Goal: Information Seeking & Learning: Learn about a topic

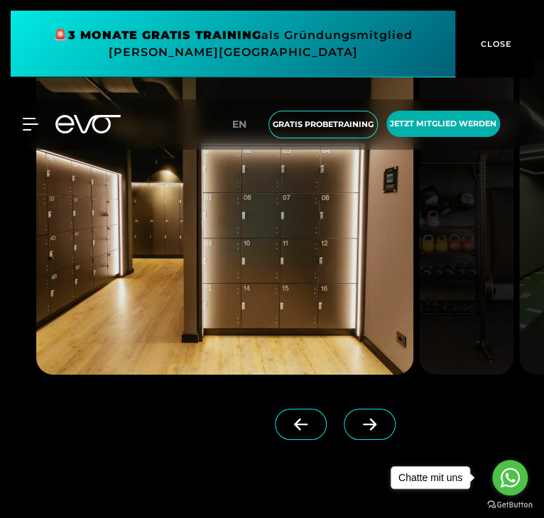
scroll to position [1015, 0]
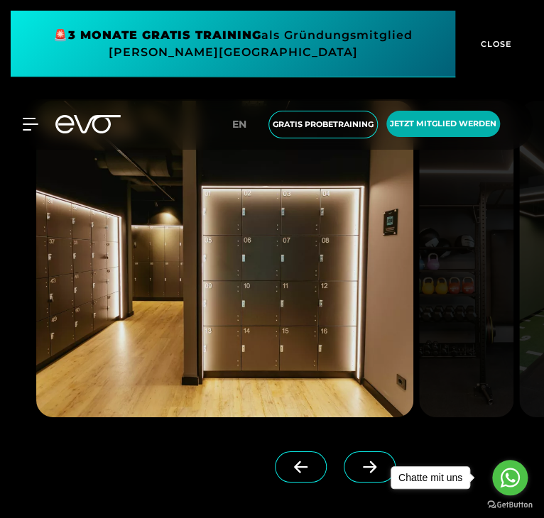
click at [357, 471] on icon at bounding box center [369, 467] width 25 height 13
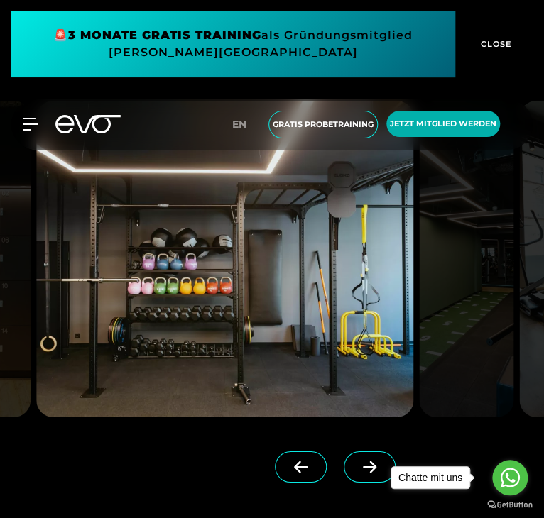
click at [357, 471] on icon at bounding box center [369, 467] width 25 height 13
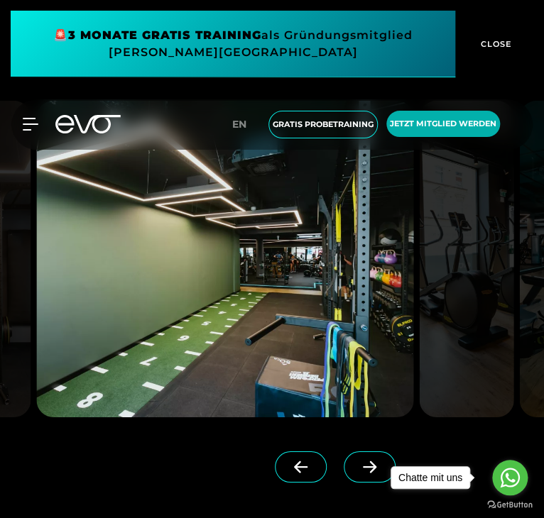
click at [357, 471] on icon at bounding box center [369, 467] width 25 height 13
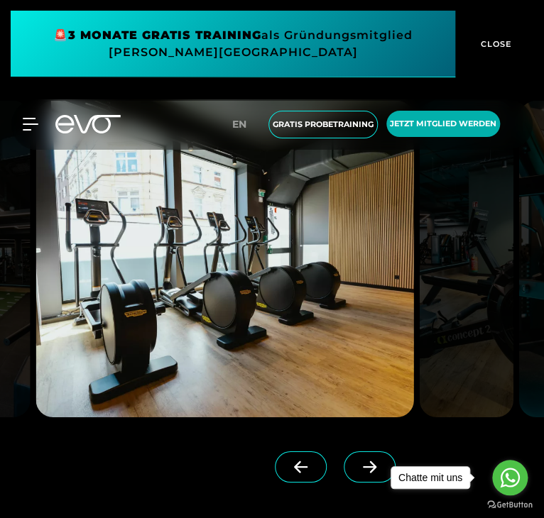
click at [357, 471] on icon at bounding box center [369, 467] width 25 height 13
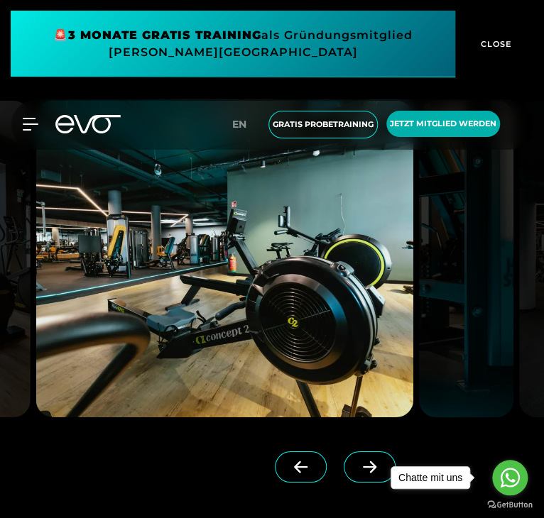
click at [357, 471] on icon at bounding box center [369, 467] width 25 height 13
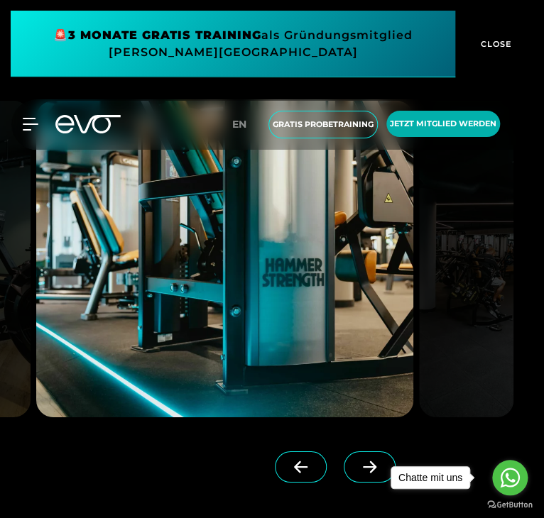
click at [357, 470] on icon at bounding box center [369, 467] width 25 height 13
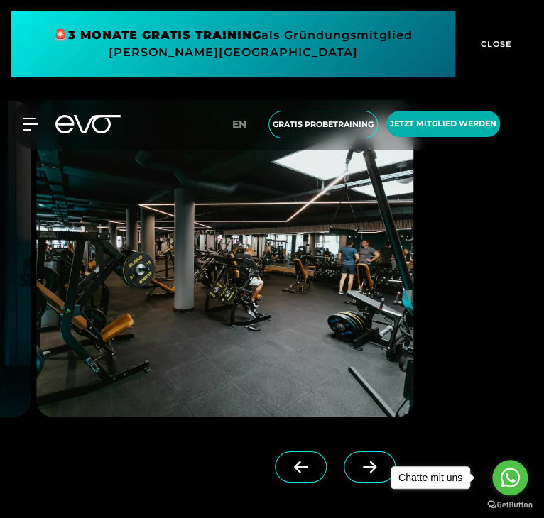
click at [357, 470] on icon at bounding box center [369, 467] width 25 height 13
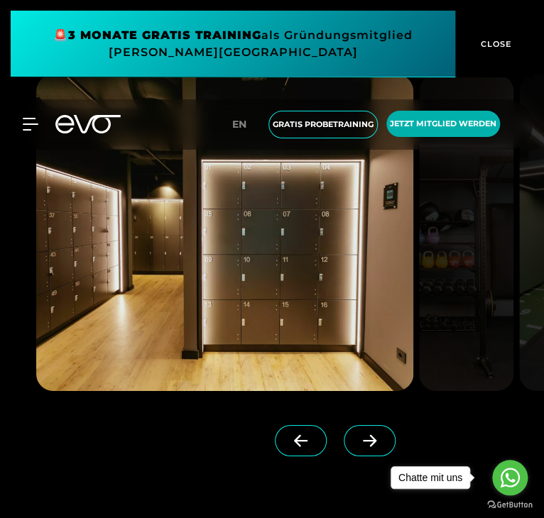
scroll to position [1040, 0]
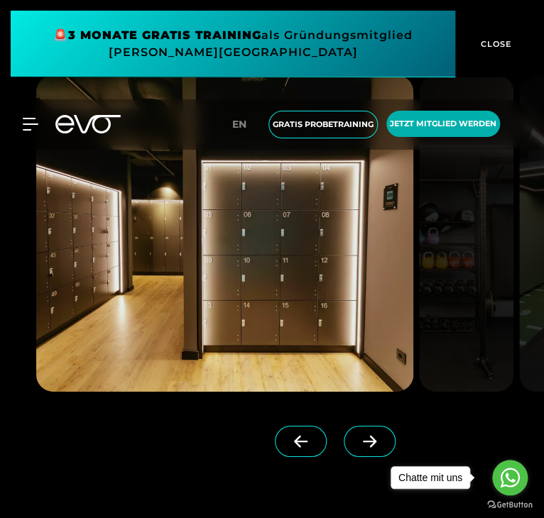
click at [343, 429] on span at bounding box center [369, 441] width 52 height 31
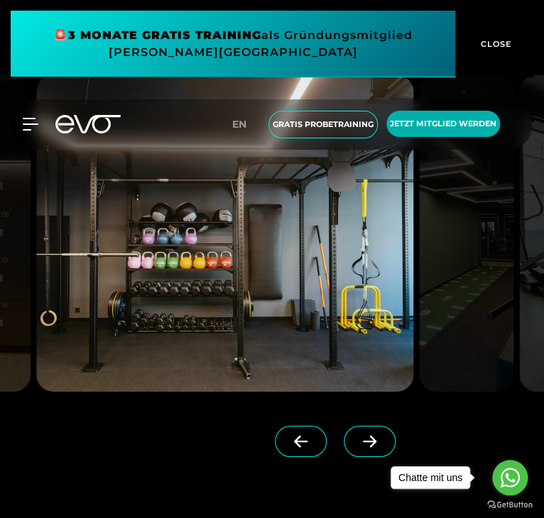
click at [343, 429] on span at bounding box center [369, 441] width 52 height 31
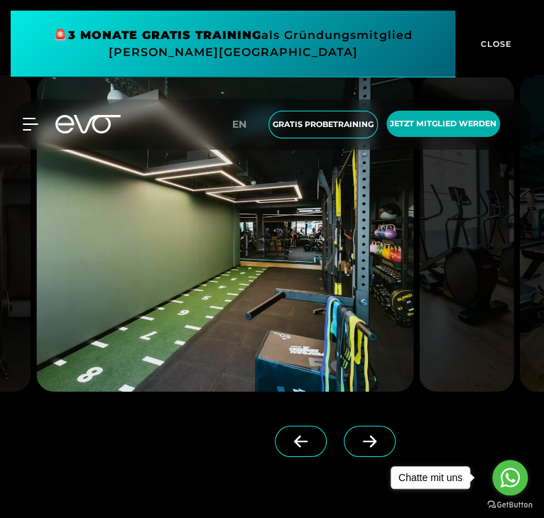
click at [343, 429] on span at bounding box center [369, 441] width 52 height 31
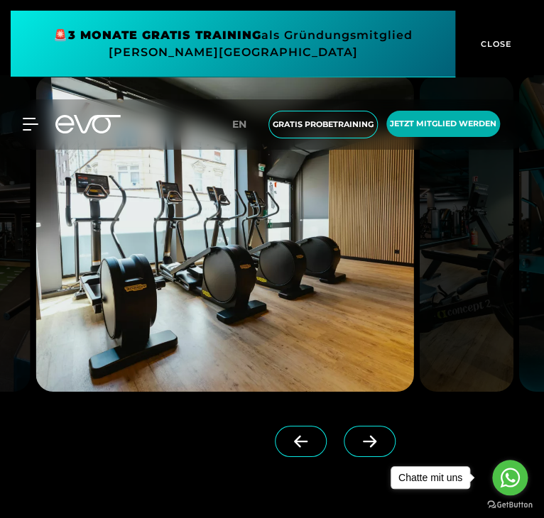
click at [343, 429] on span at bounding box center [369, 441] width 52 height 31
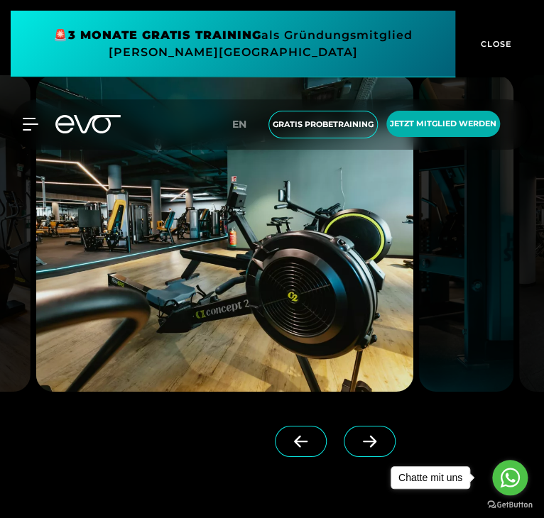
click at [480, 43] on span "CLOSE" at bounding box center [494, 44] width 35 height 13
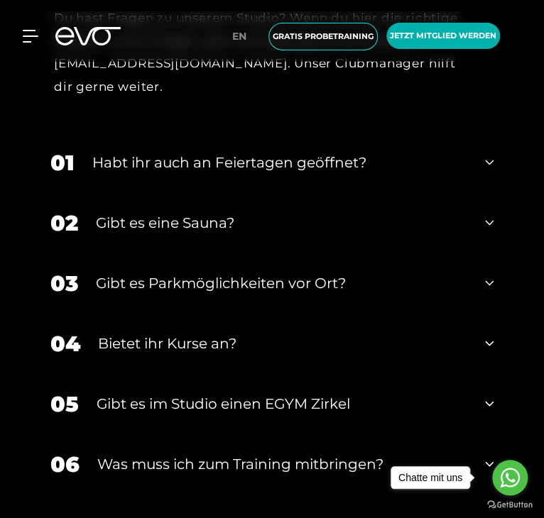
scroll to position [5165, 0]
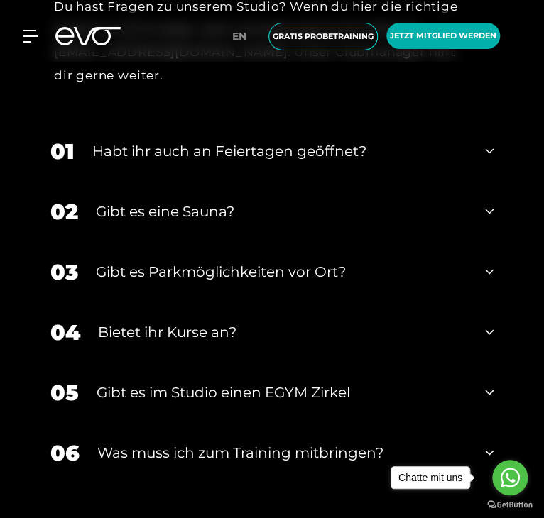
click at [305, 198] on div "02 Gibt es eine Sauna?" at bounding box center [271, 212] width 471 height 60
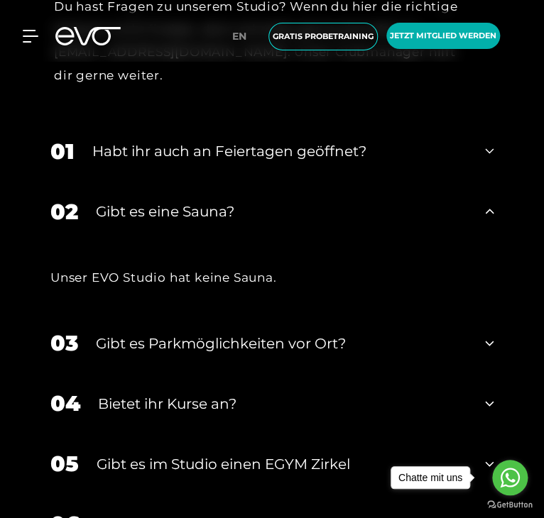
click at [285, 202] on div "Gibt es eine Sauna?" at bounding box center [281, 211] width 371 height 21
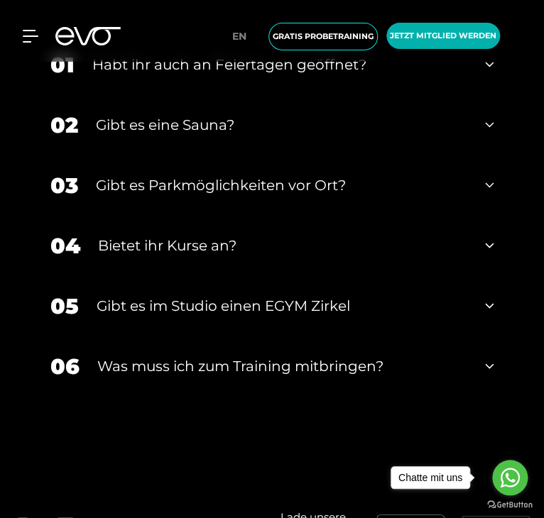
scroll to position [5253, 0]
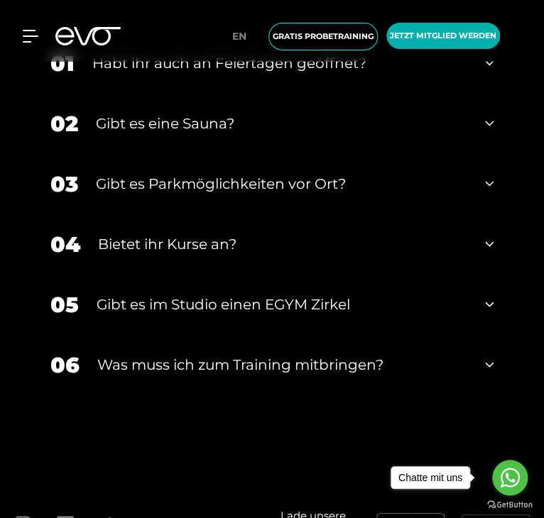
click at [269, 180] on div "Gibt es Parkmöglichkeiten vor Ort?" at bounding box center [281, 183] width 371 height 21
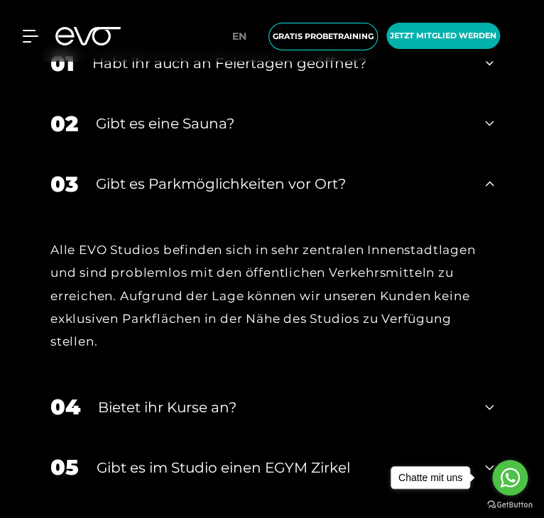
click at [267, 180] on div "Gibt es Parkmöglichkeiten vor Ort?" at bounding box center [281, 183] width 371 height 21
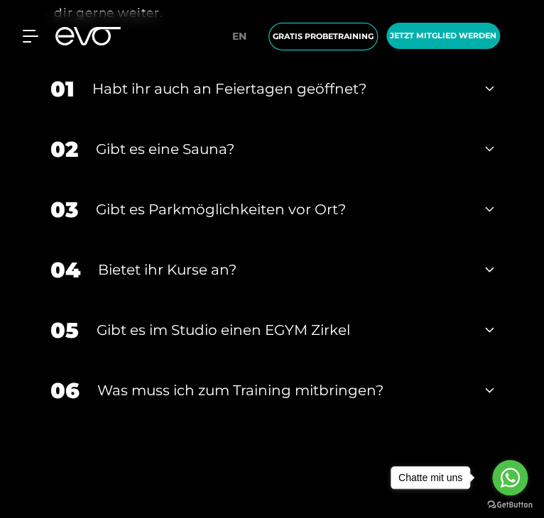
scroll to position [5227, 0]
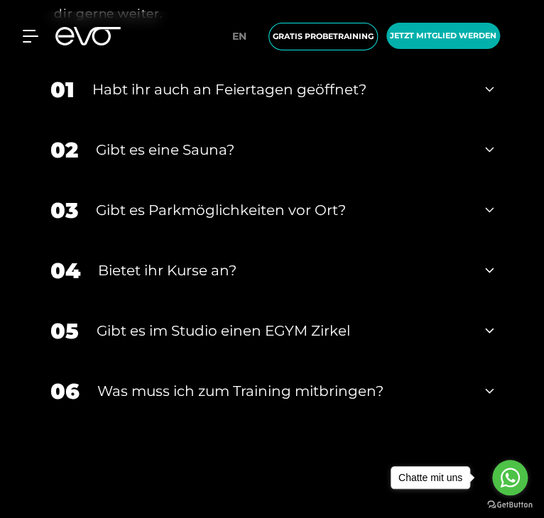
click at [176, 214] on div "Gibt es Parkmöglichkeiten vor Ort?" at bounding box center [281, 209] width 371 height 21
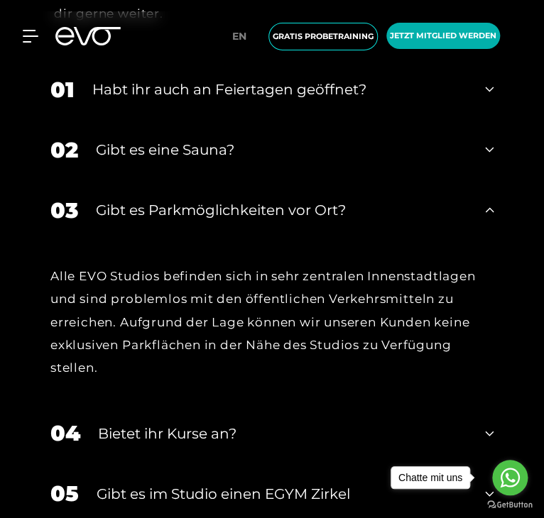
click at [176, 212] on div "Gibt es Parkmöglichkeiten vor Ort?" at bounding box center [281, 209] width 371 height 21
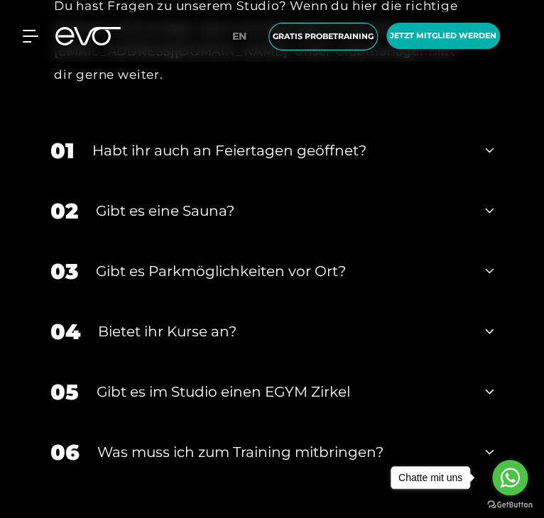
scroll to position [5167, 0]
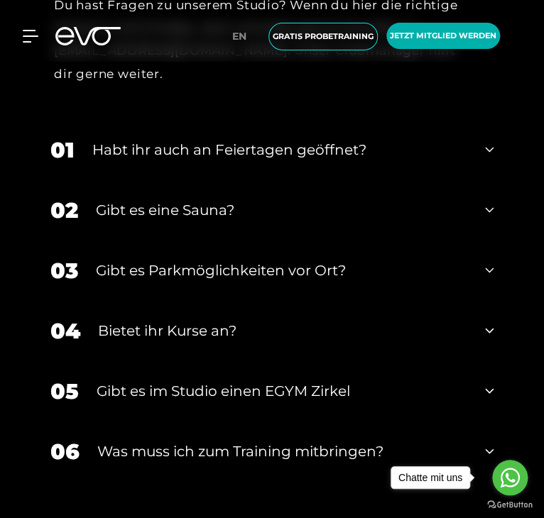
click at [174, 452] on div "Was muss ich zum Training mitbringen?" at bounding box center [282, 451] width 370 height 21
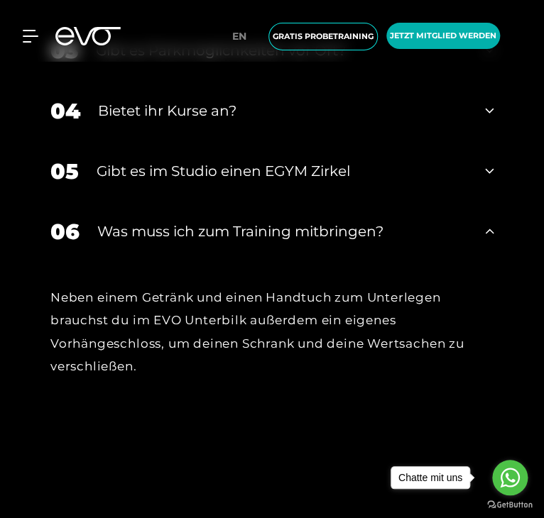
scroll to position [5399, 0]
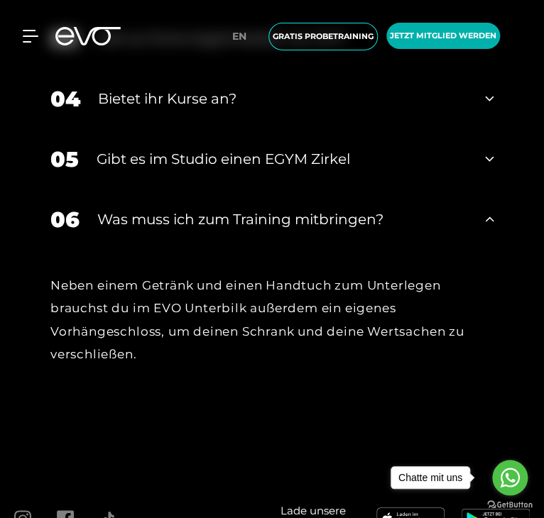
click at [202, 215] on div "Was muss ich zum Training mitbringen?" at bounding box center [282, 219] width 370 height 21
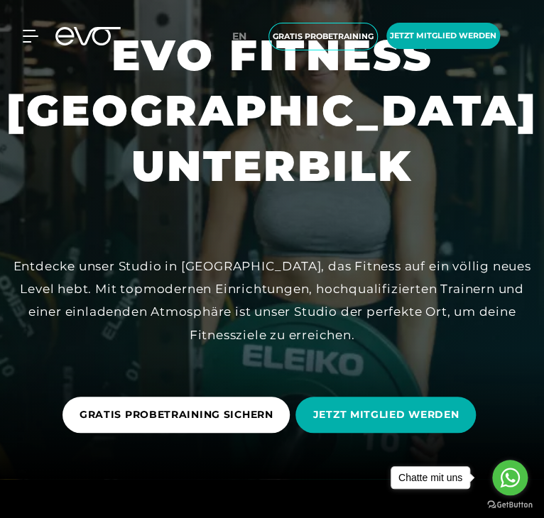
scroll to position [0, 0]
